Goal: Manage account settings

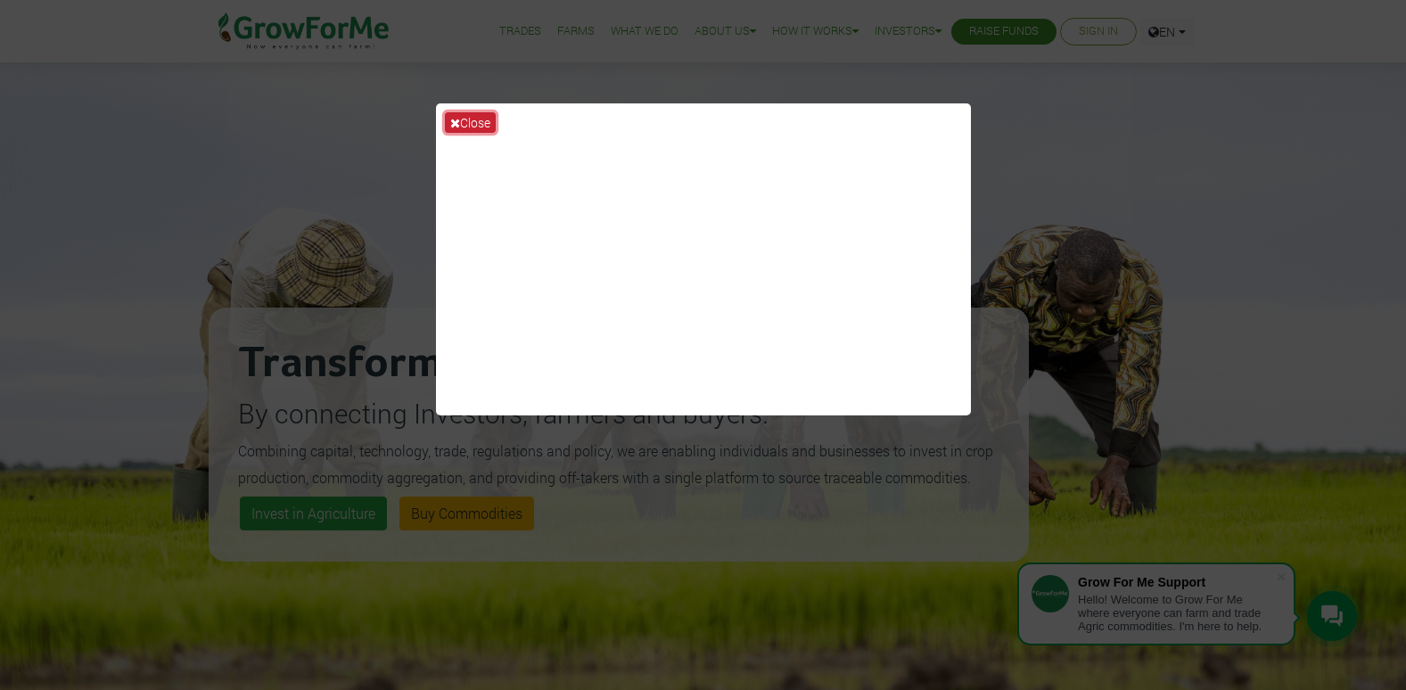
click at [464, 122] on button "Close" at bounding box center [470, 122] width 51 height 21
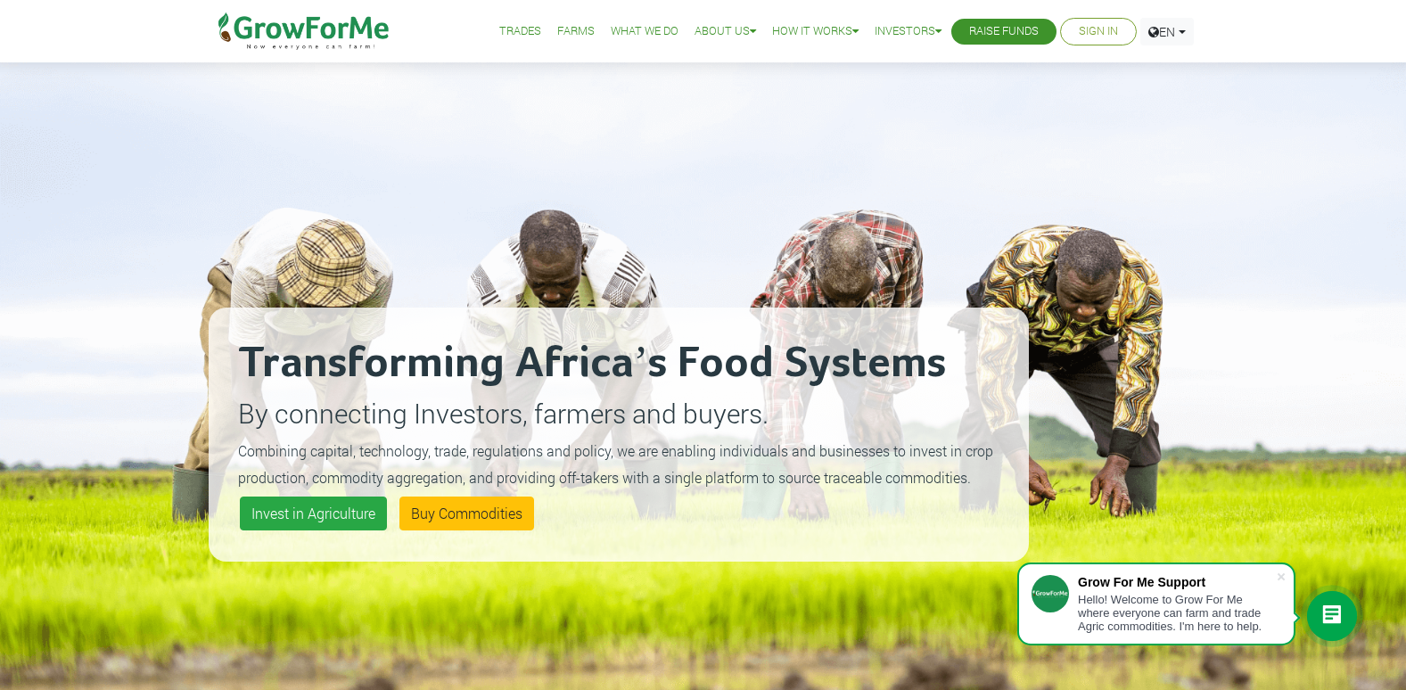
click at [1111, 27] on link "Sign In" at bounding box center [1098, 31] width 39 height 19
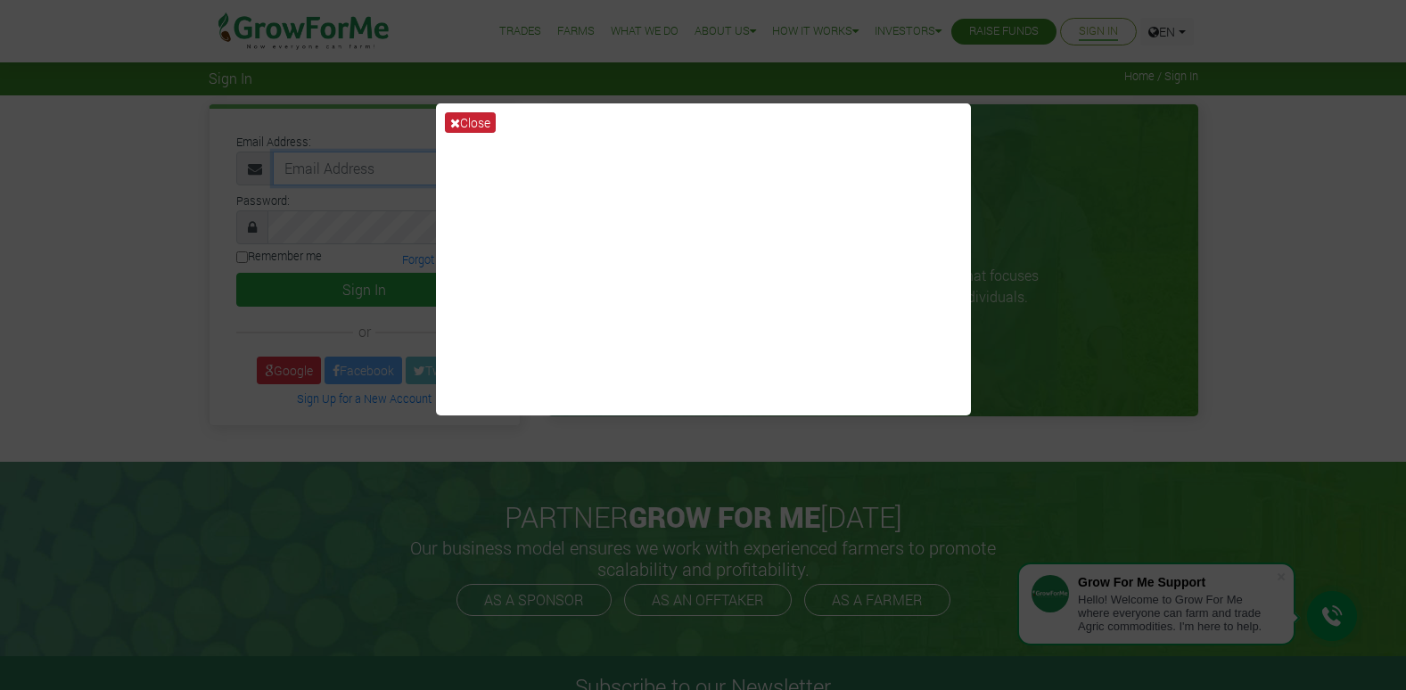
type input "ebenezaboadu@ymail.com"
click at [491, 126] on button "Close" at bounding box center [470, 122] width 51 height 21
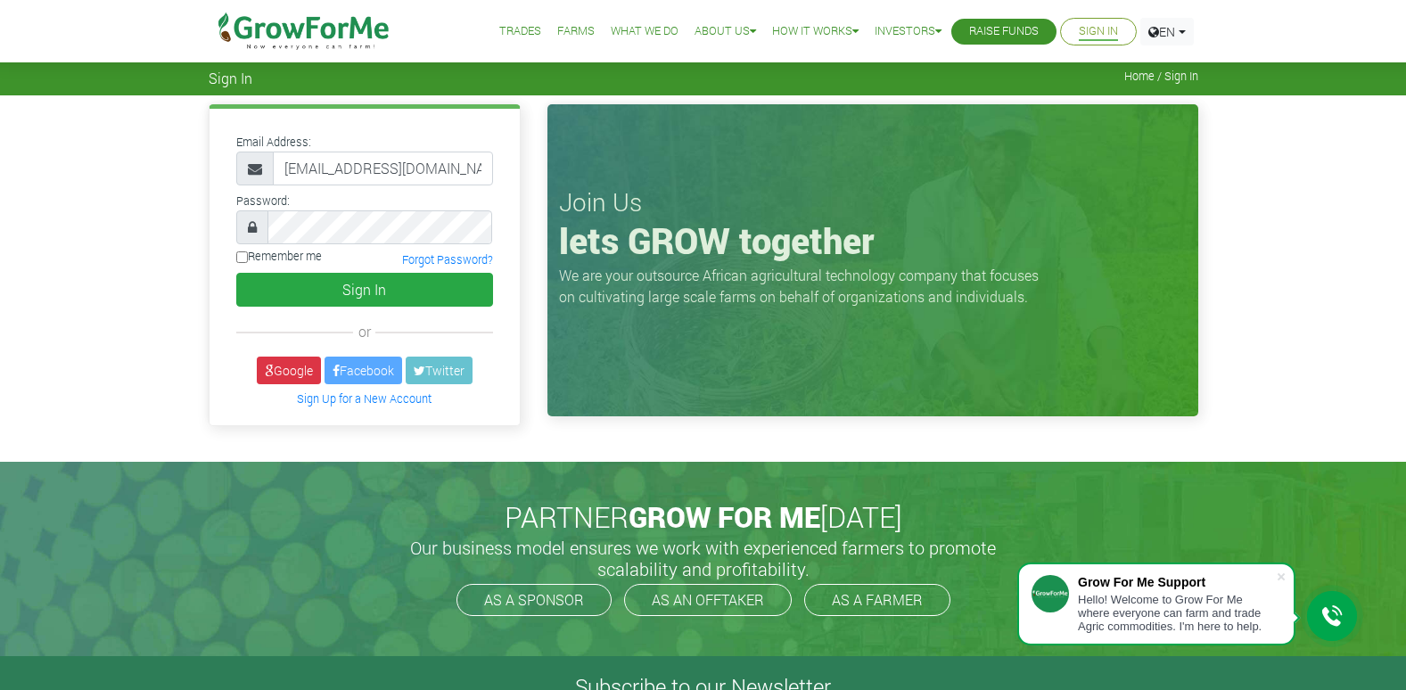
click at [349, 270] on div "Remember me Forgot Password?" at bounding box center [364, 260] width 283 height 24
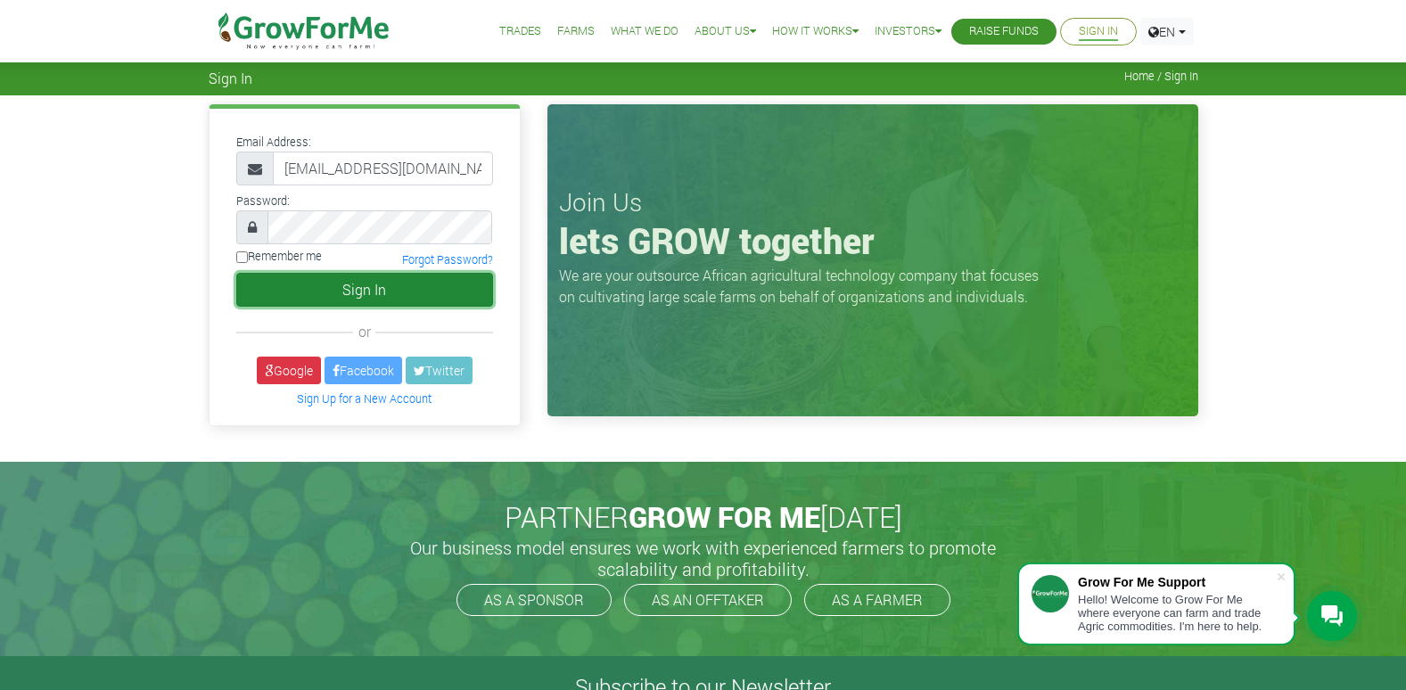
click at [352, 291] on button "Sign In" at bounding box center [364, 290] width 257 height 34
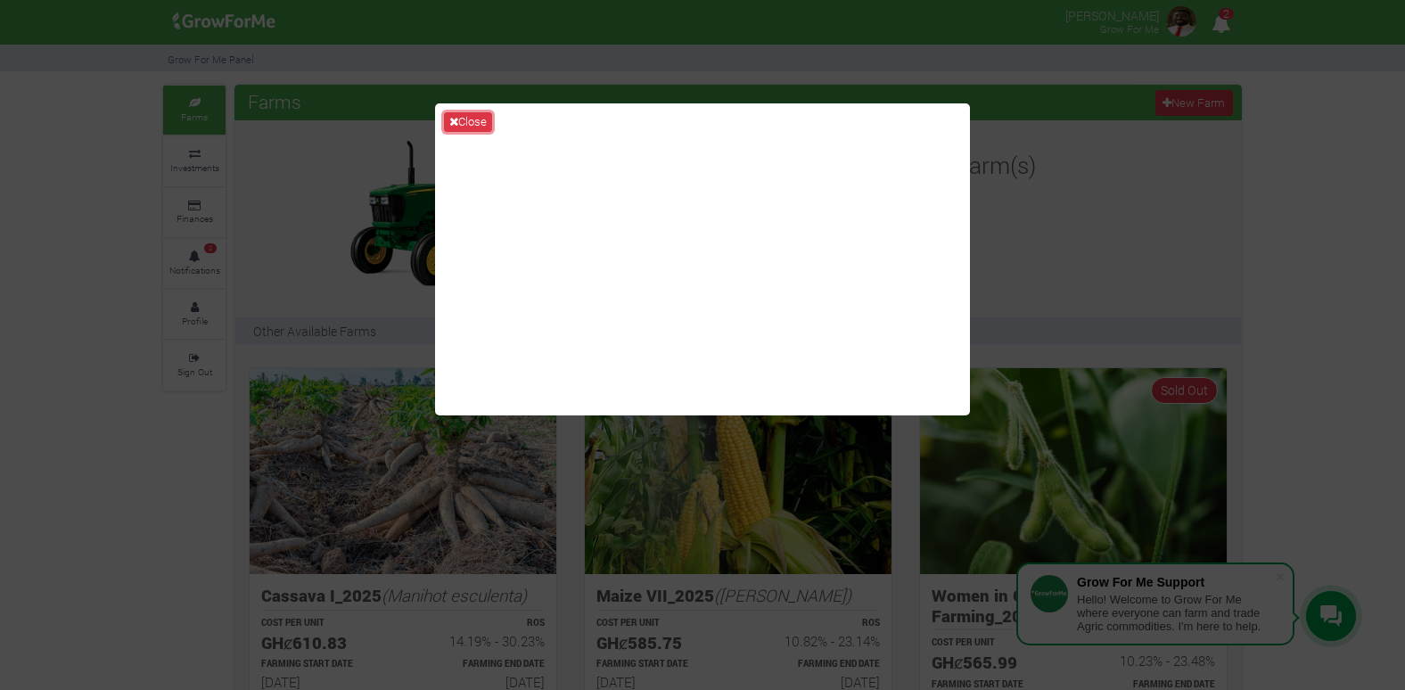
drag, startPoint x: 472, startPoint y: 124, endPoint x: 480, endPoint y: 140, distance: 17.9
click at [472, 124] on button "Close" at bounding box center [468, 122] width 48 height 20
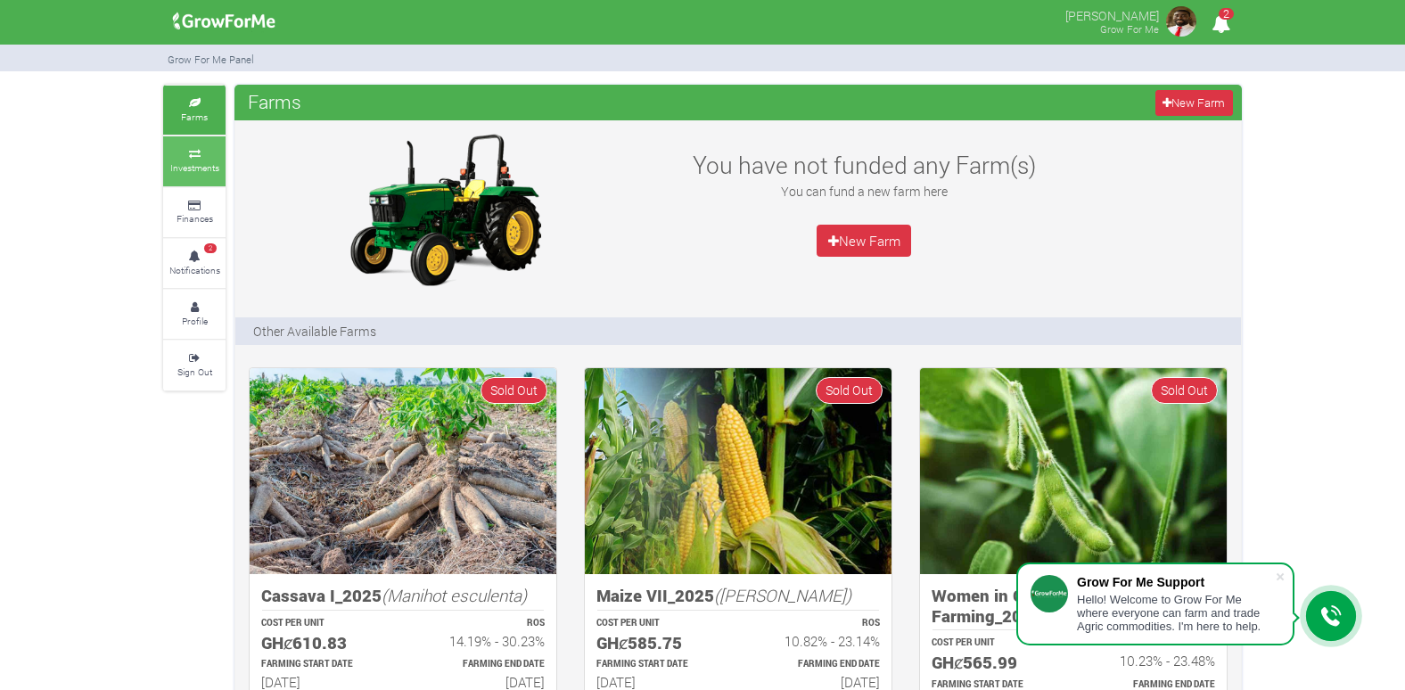
click at [201, 168] on small "Investments" at bounding box center [194, 167] width 49 height 12
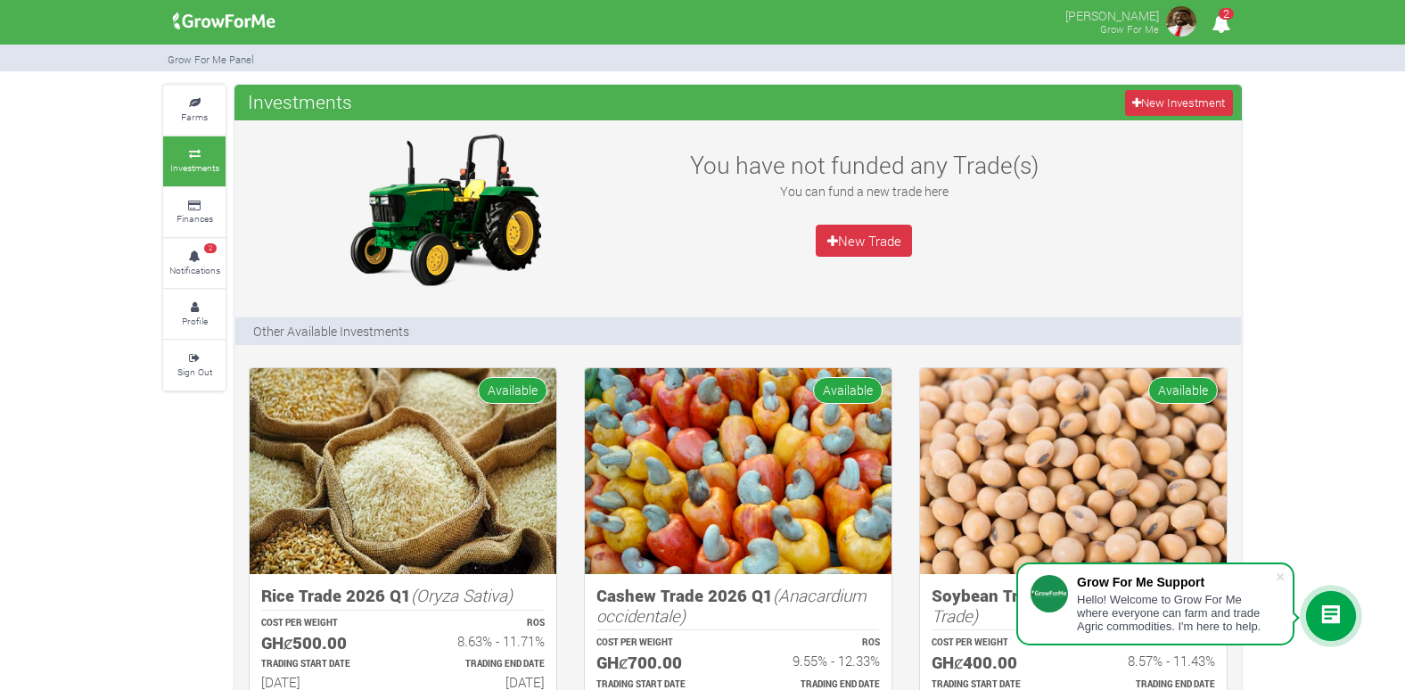
click at [1192, 16] on img at bounding box center [1181, 22] width 36 height 36
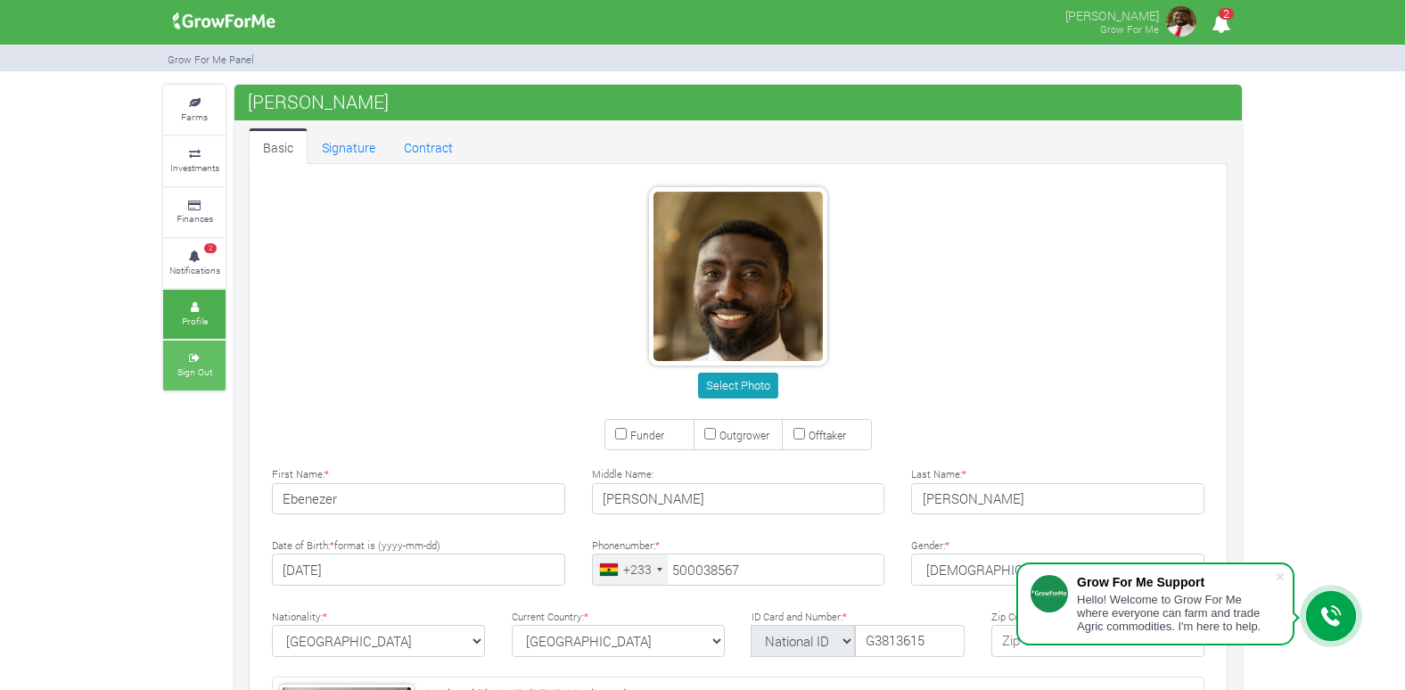
type input "50 003 8567"
click at [211, 361] on icon at bounding box center [194, 358] width 53 height 9
